Goal: Transaction & Acquisition: Download file/media

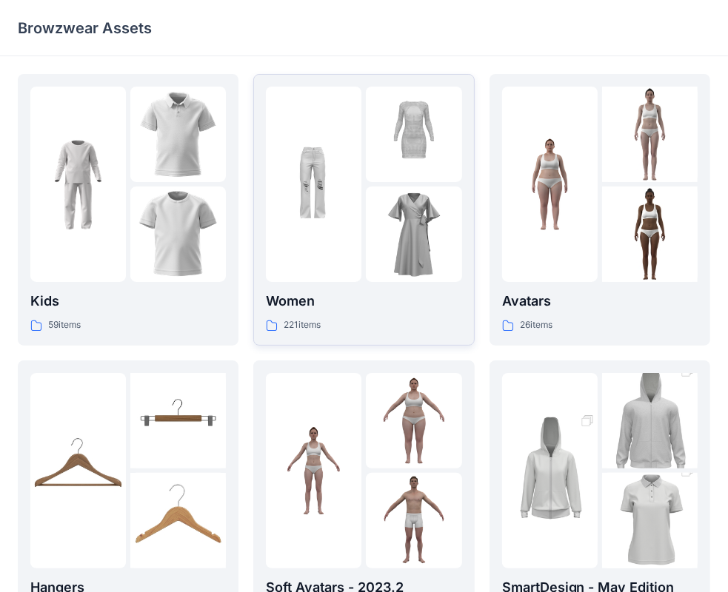
click at [324, 184] on img at bounding box center [313, 184] width 95 height 95
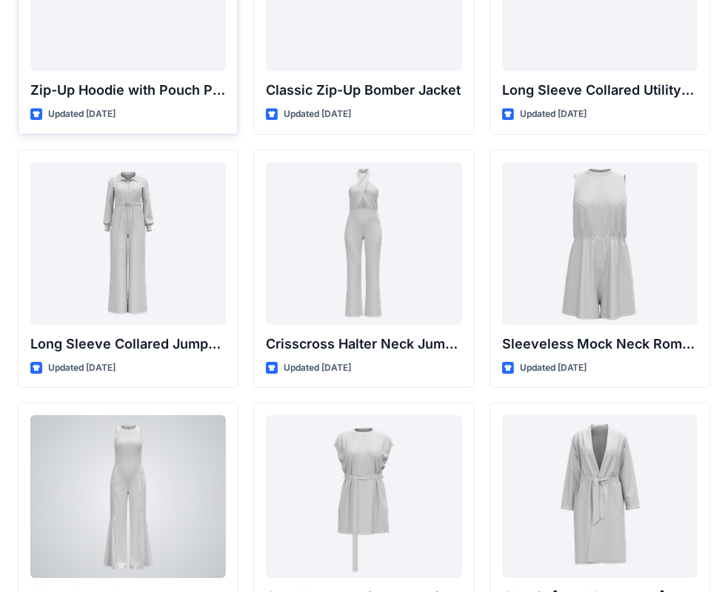
scroll to position [2947, 0]
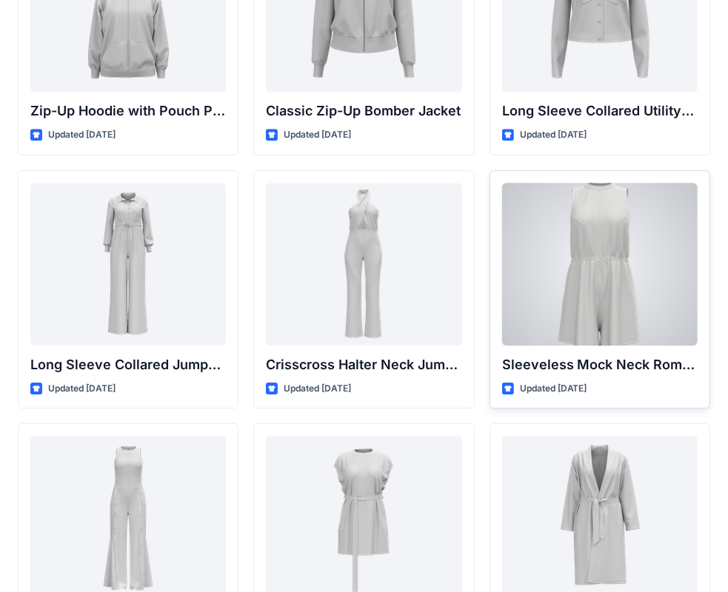
click at [565, 255] on div at bounding box center [599, 264] width 195 height 163
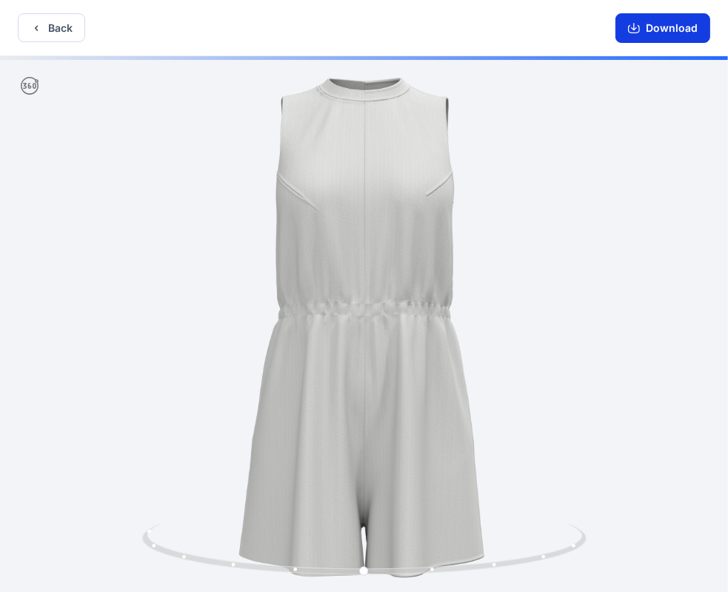
click at [677, 21] on button "Download" at bounding box center [662, 28] width 95 height 30
click at [671, 31] on button "Download" at bounding box center [662, 28] width 95 height 30
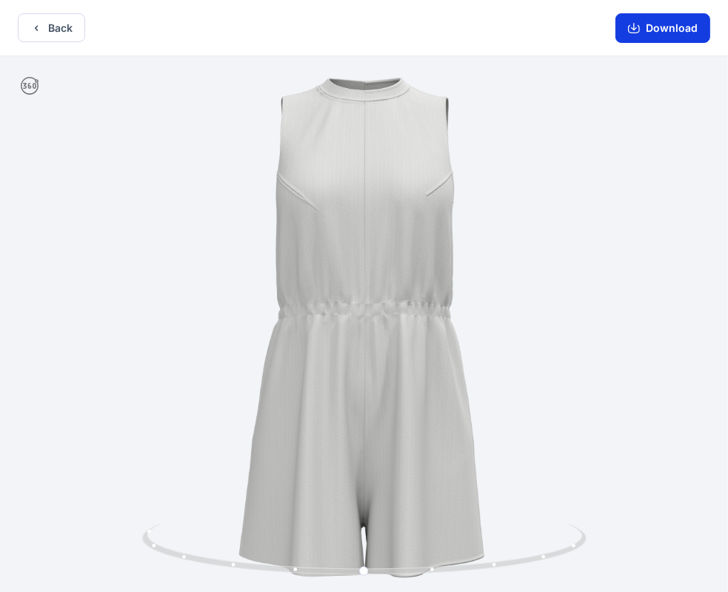
click at [671, 31] on button "Download" at bounding box center [662, 28] width 95 height 30
click at [649, 24] on button "Download" at bounding box center [662, 28] width 95 height 30
